Goal: Use online tool/utility

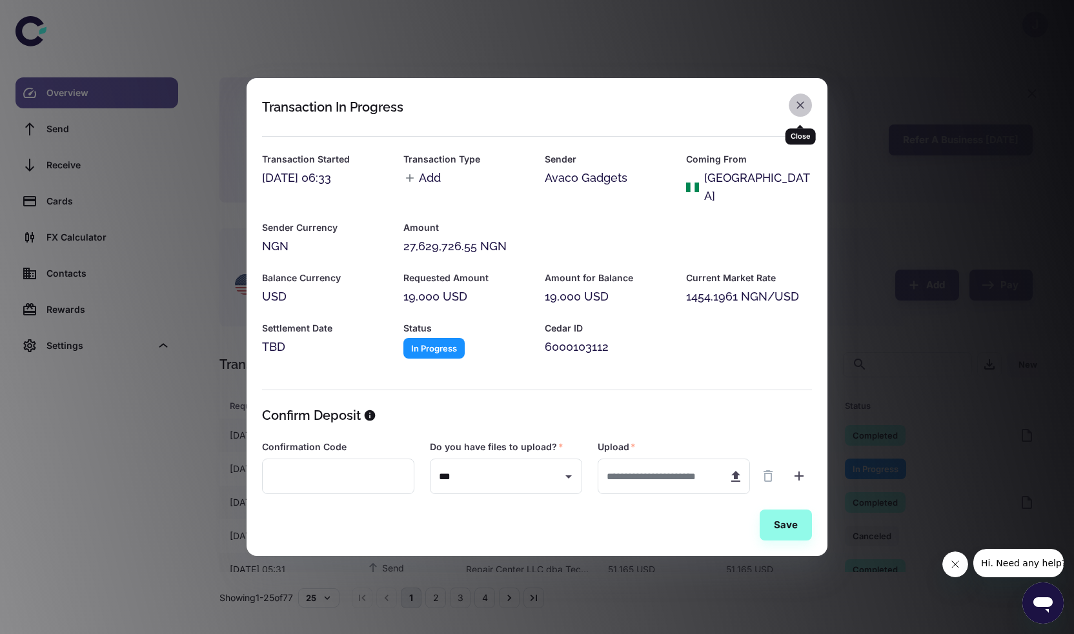
click at [803, 109] on icon "button" at bounding box center [800, 105] width 8 height 8
